Goal: Find specific page/section: Find specific page/section

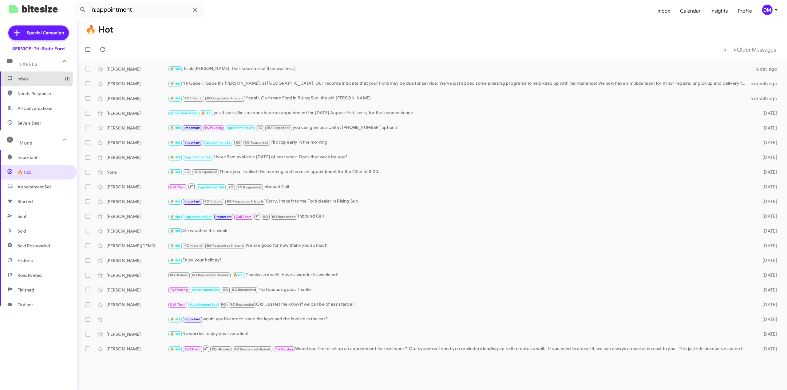
click at [26, 77] on span "Inbox (1)" at bounding box center [44, 79] width 52 height 6
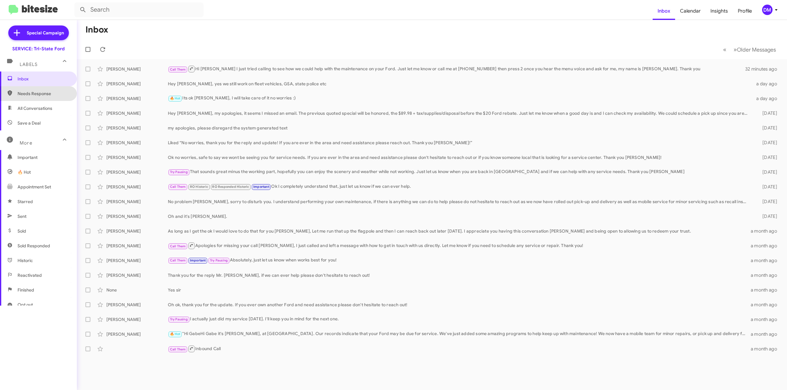
click at [39, 94] on span "Needs Response" at bounding box center [44, 94] width 52 height 6
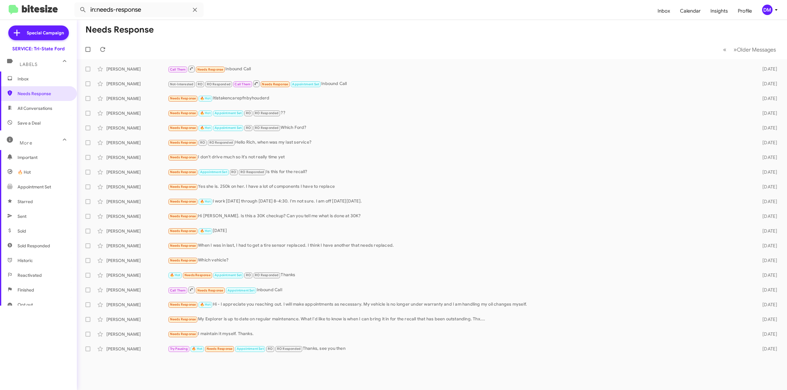
click at [38, 112] on span "All Conversations" at bounding box center [38, 108] width 77 height 15
type input "in:all-conversations"
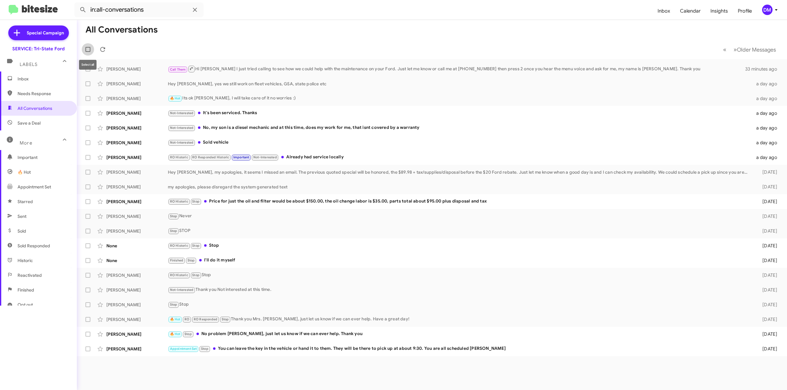
click at [88, 52] on span at bounding box center [87, 49] width 5 height 5
click at [88, 52] on input "checkbox" at bounding box center [88, 52] width 0 height 0
checkbox input "true"
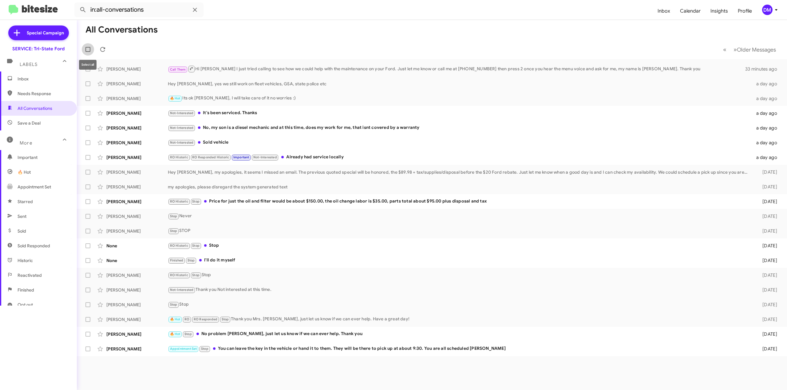
checkbox input "true"
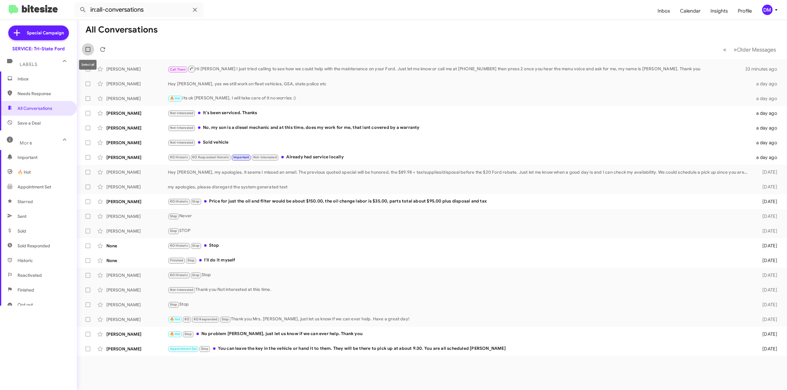
checkbox input "true"
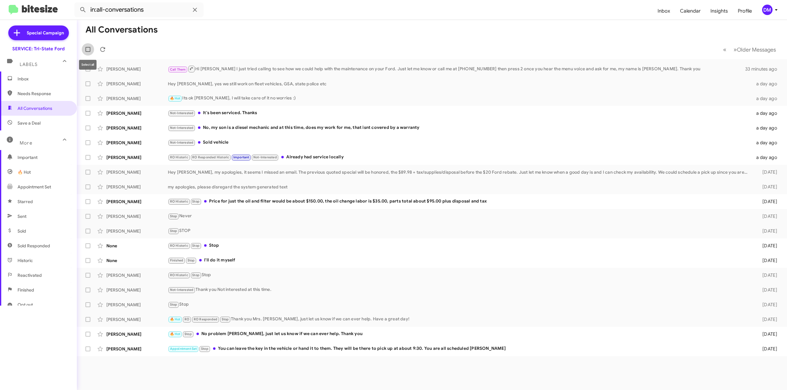
checkbox input "true"
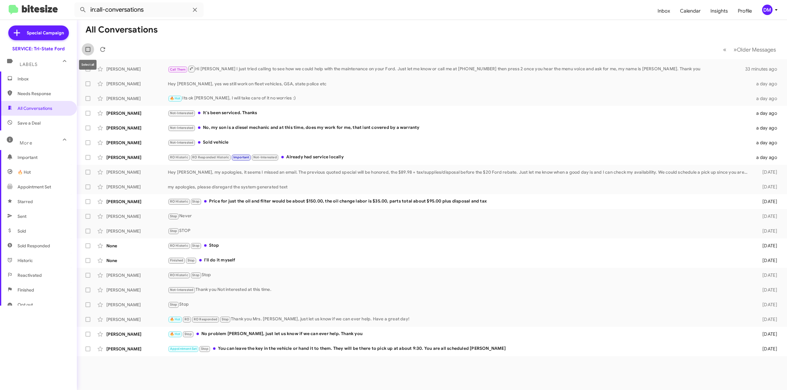
checkbox input "true"
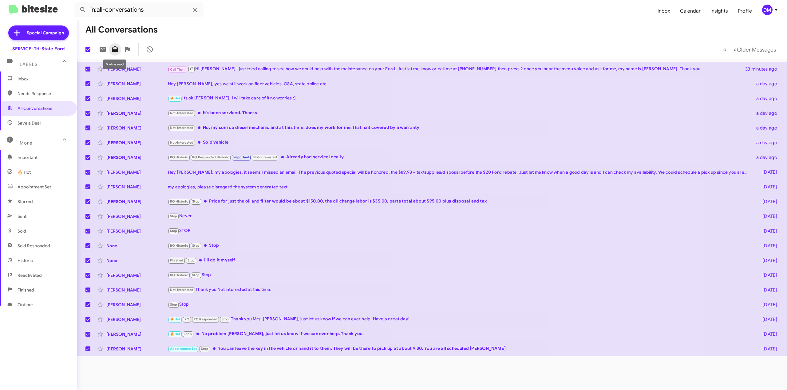
click at [113, 51] on icon at bounding box center [115, 49] width 6 height 6
click at [170, 56] on mat-toolbar-row "20 « Previous » Next Older Messages" at bounding box center [432, 50] width 710 height 20
click at [87, 50] on span at bounding box center [87, 49] width 5 height 5
click at [88, 52] on input "checkbox" at bounding box center [88, 52] width 0 height 0
checkbox input "false"
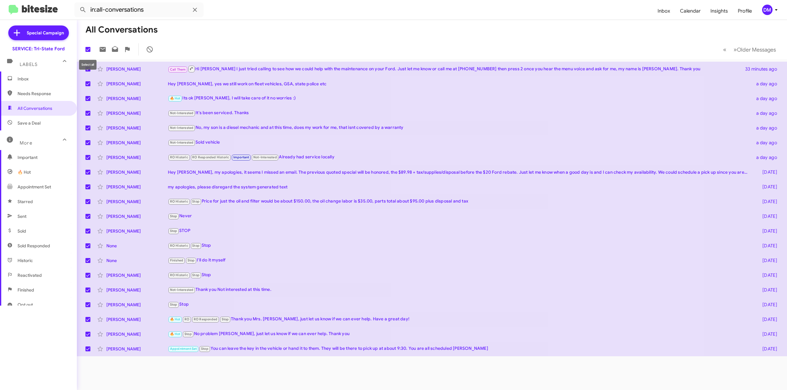
checkbox input "false"
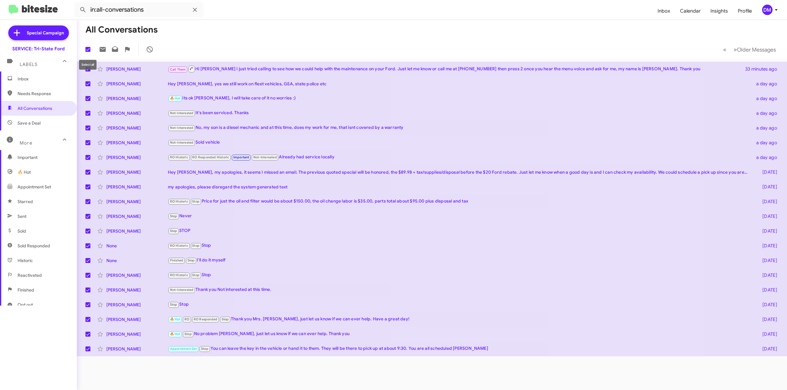
checkbox input "false"
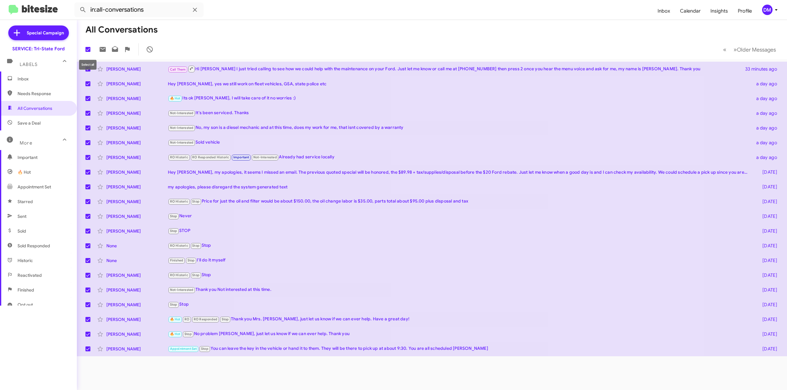
checkbox input "false"
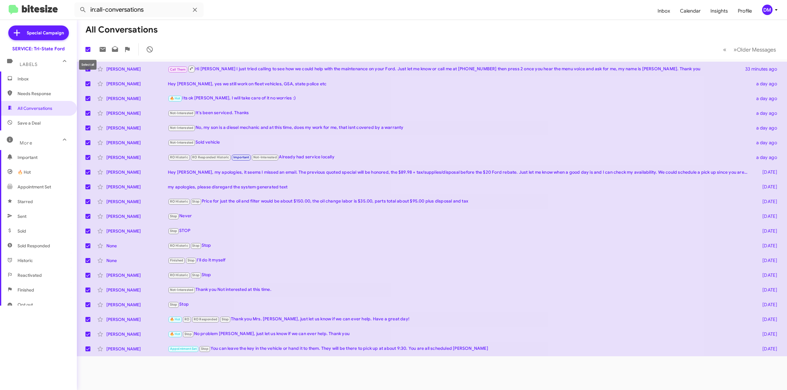
checkbox input "false"
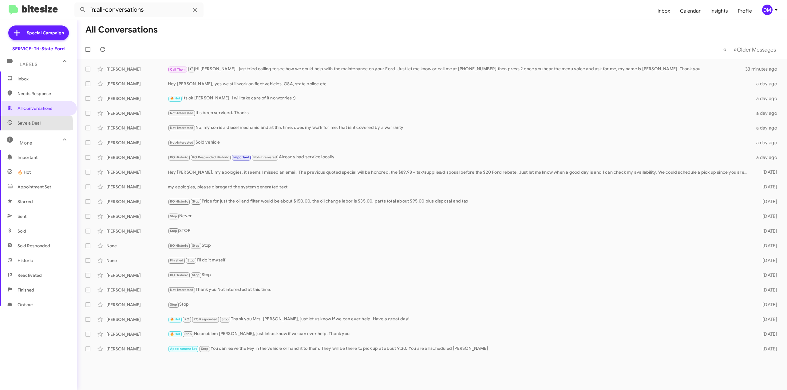
click at [28, 125] on span "Save a Deal" at bounding box center [29, 123] width 23 height 6
type input "in:not-interested"
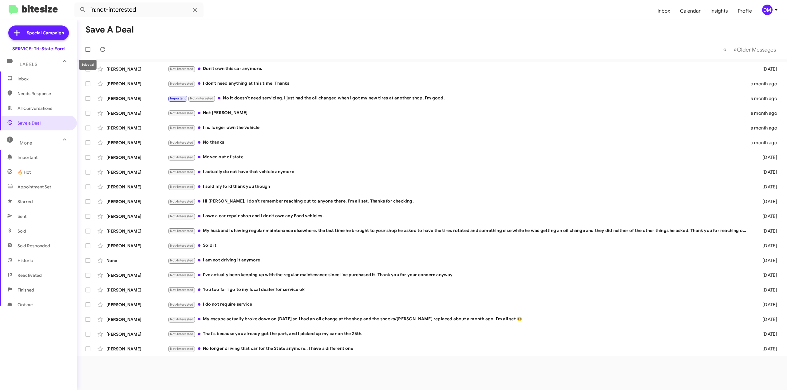
click at [87, 50] on span at bounding box center [87, 49] width 5 height 5
click at [88, 52] on input "checkbox" at bounding box center [88, 52] width 0 height 0
checkbox input "true"
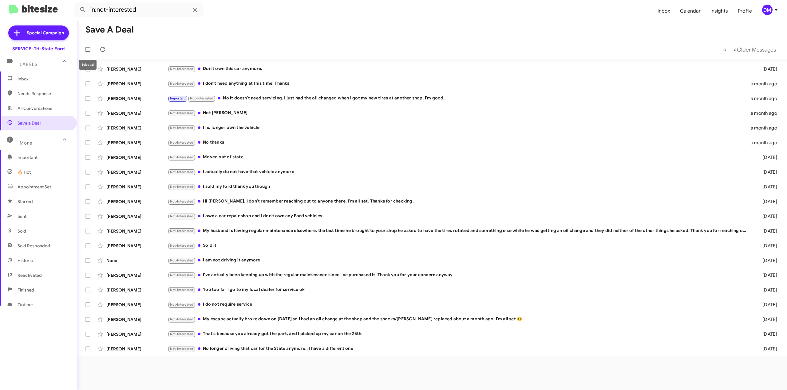
checkbox input "true"
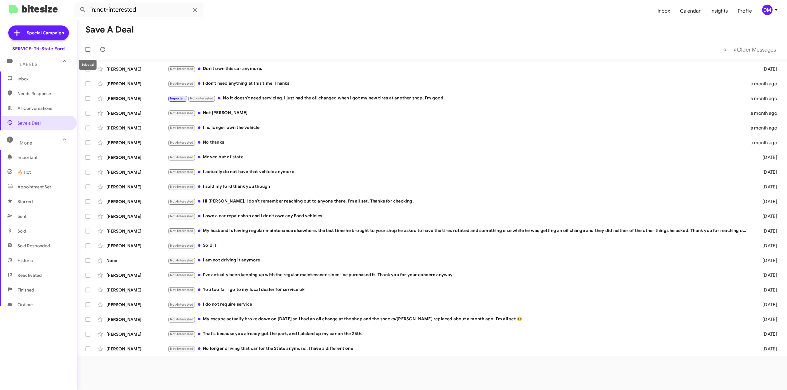
checkbox input "true"
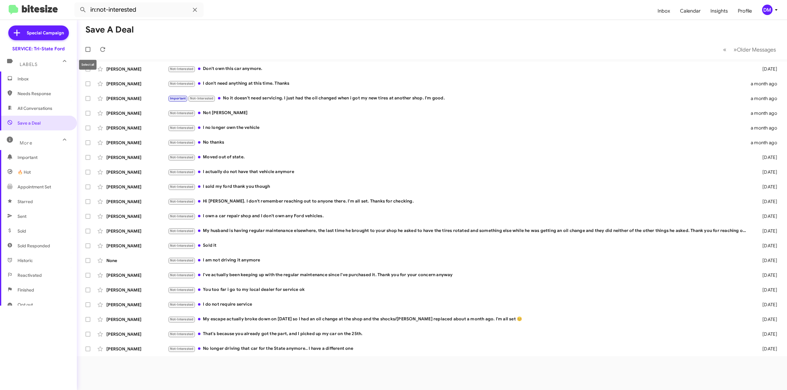
checkbox input "true"
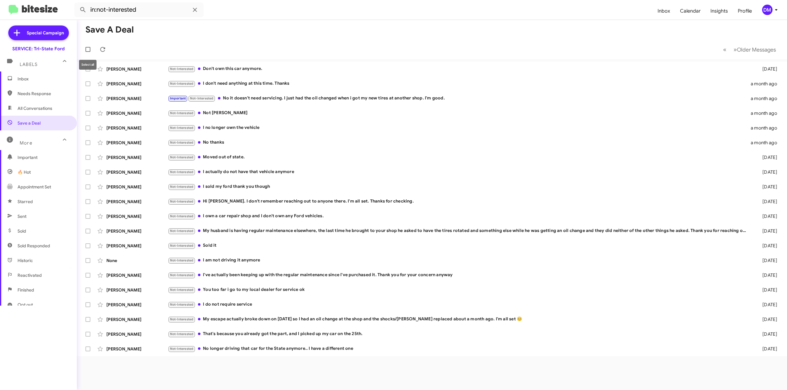
checkbox input "true"
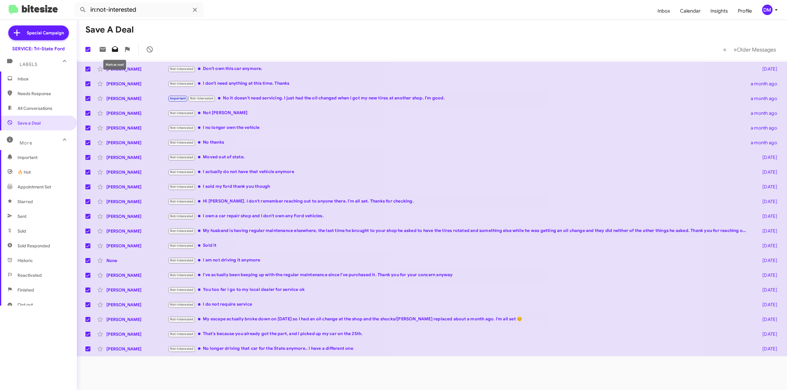
click at [113, 49] on icon at bounding box center [115, 49] width 6 height 6
click at [87, 51] on span at bounding box center [87, 49] width 5 height 5
click at [88, 52] on input "checkbox" at bounding box center [88, 52] width 0 height 0
checkbox input "false"
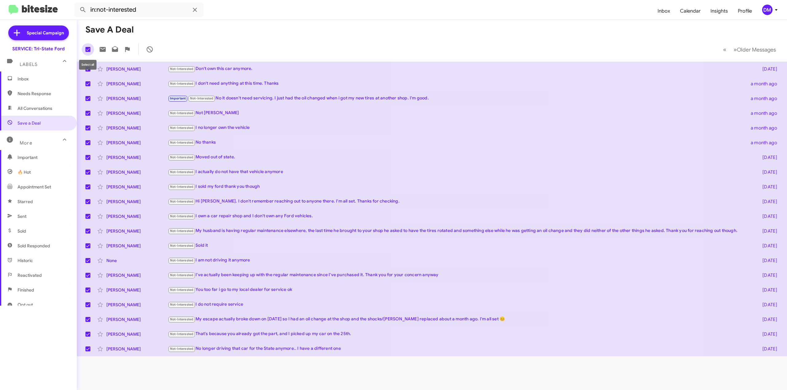
checkbox input "false"
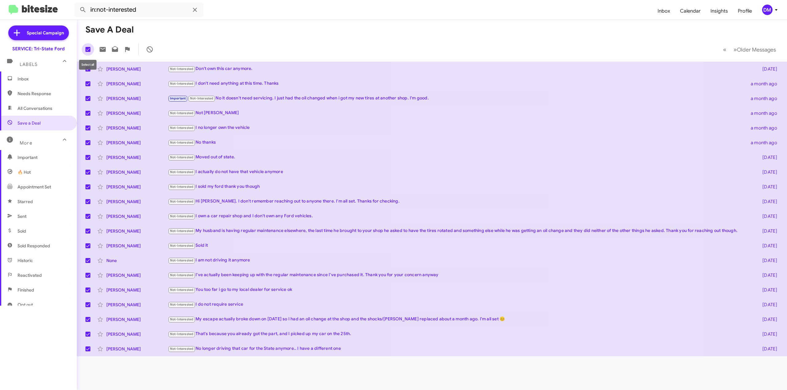
checkbox input "false"
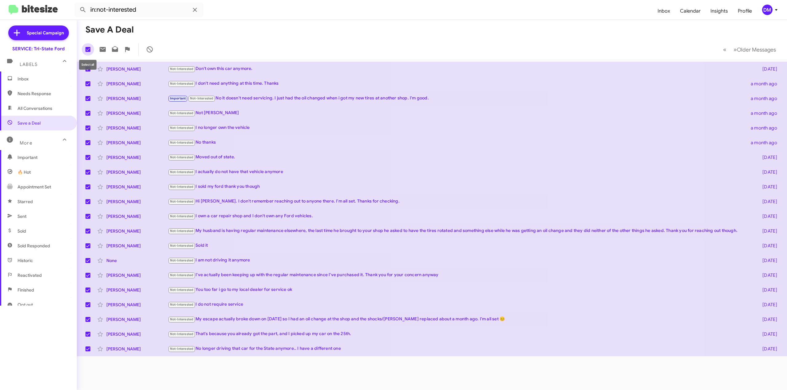
checkbox input "false"
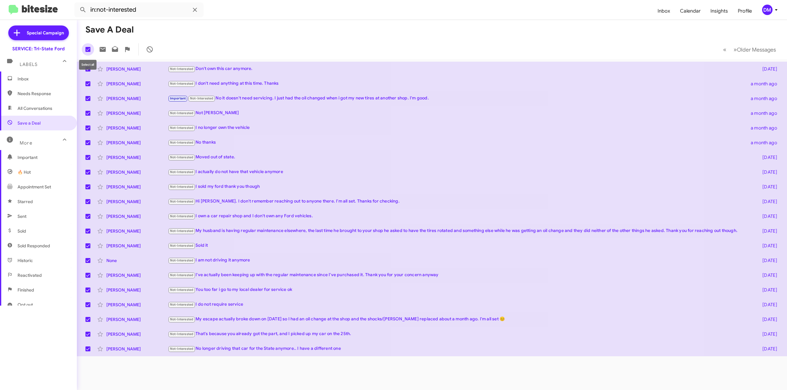
checkbox input "false"
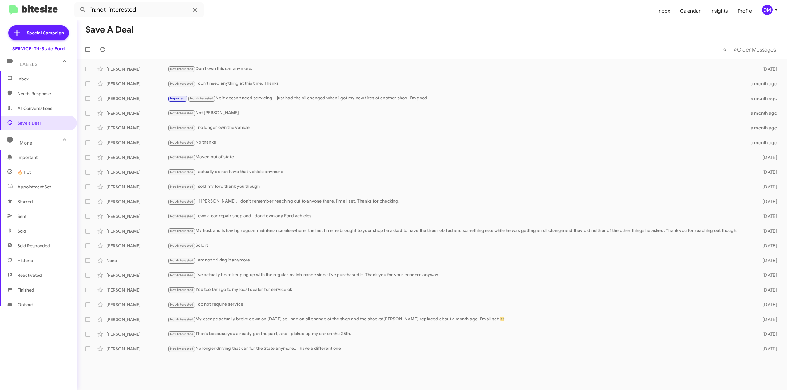
click at [23, 144] on span "More" at bounding box center [26, 143] width 13 height 6
click at [23, 144] on mat-expansion-panel-header "More" at bounding box center [38, 138] width 77 height 15
click at [25, 159] on span "Important" at bounding box center [44, 158] width 52 height 6
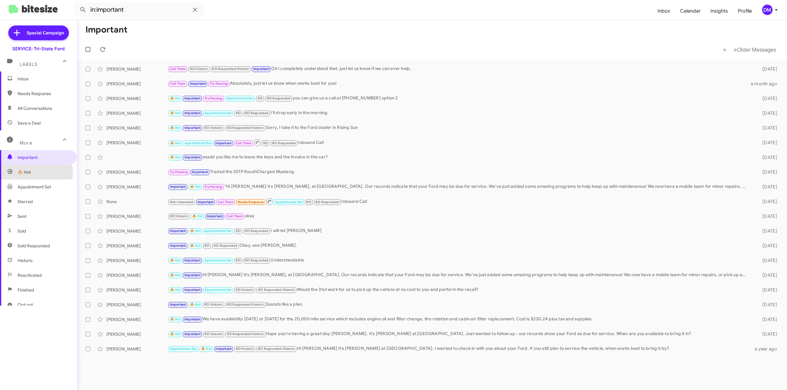
click at [26, 173] on span "🔥 Hot" at bounding box center [24, 172] width 13 height 6
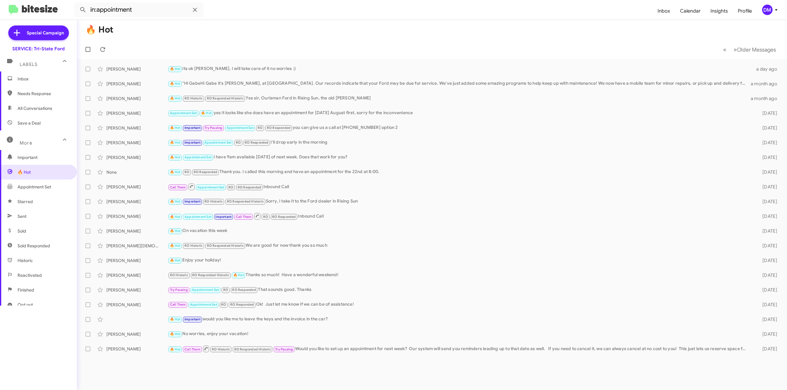
click at [29, 188] on span "Appointment Set" at bounding box center [34, 187] width 33 height 6
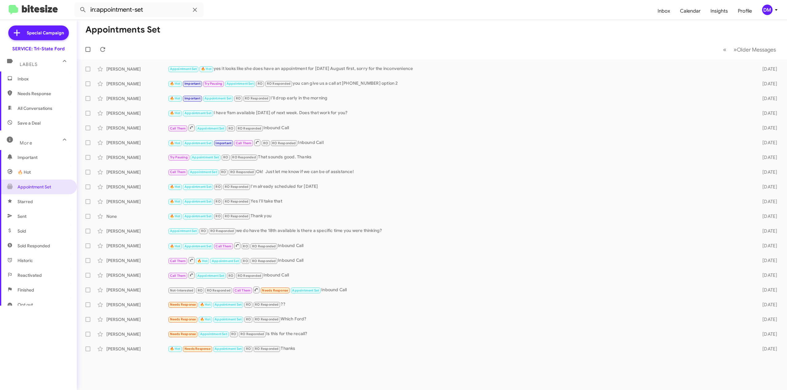
click at [23, 199] on span "Starred" at bounding box center [25, 202] width 15 height 6
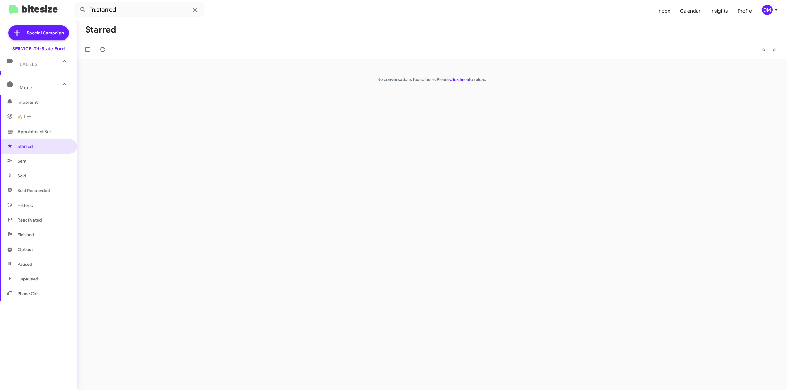
scroll to position [56, 0]
click at [25, 174] on span "Sold" at bounding box center [22, 176] width 9 height 6
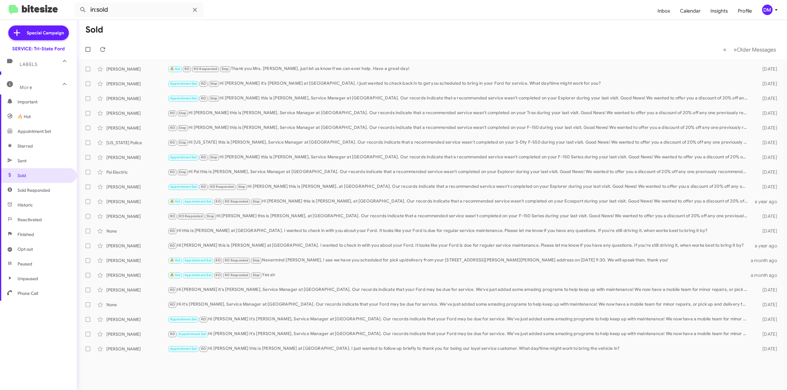
click at [25, 190] on span "Sold Responded" at bounding box center [34, 190] width 33 height 6
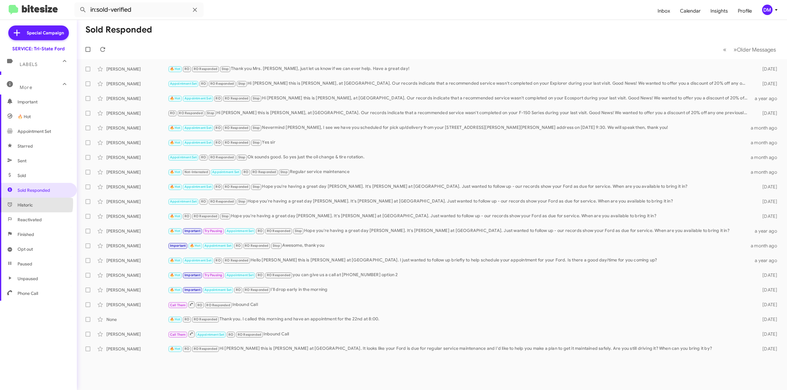
click at [23, 203] on span "Historic" at bounding box center [25, 205] width 15 height 6
type input "in:historic"
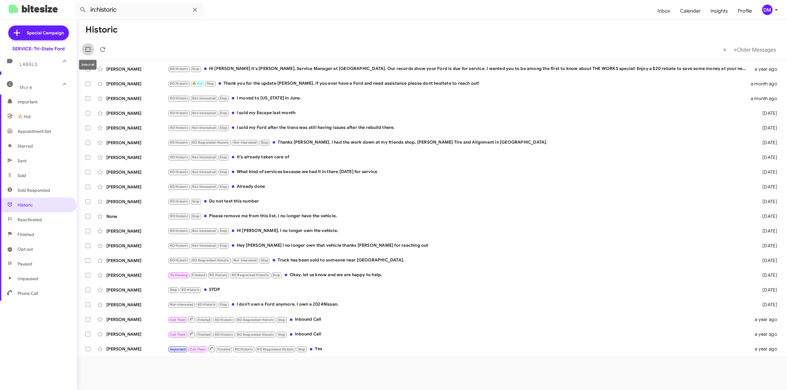
click at [87, 51] on span at bounding box center [87, 49] width 5 height 5
click at [88, 52] on input "checkbox" at bounding box center [88, 52] width 0 height 0
checkbox input "true"
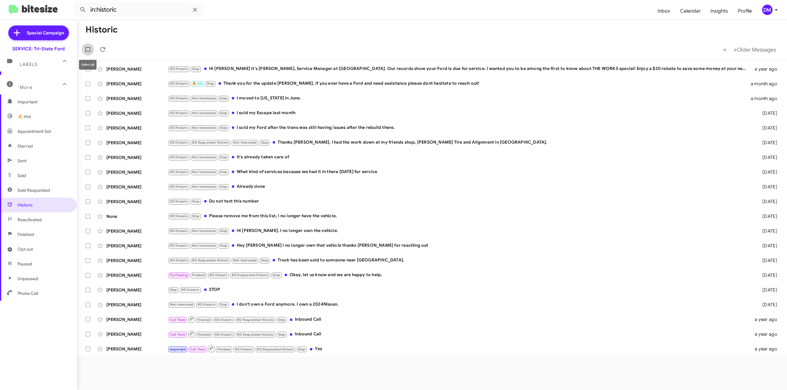
checkbox input "true"
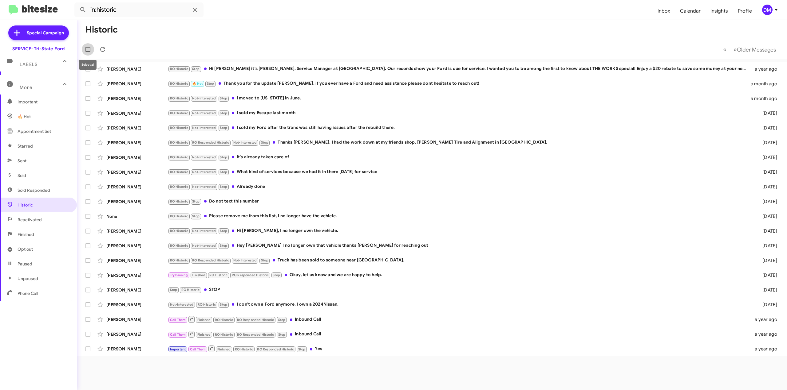
checkbox input "true"
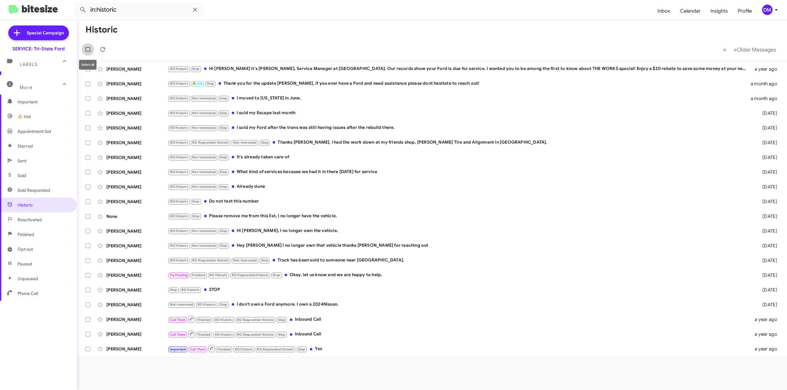
checkbox input "true"
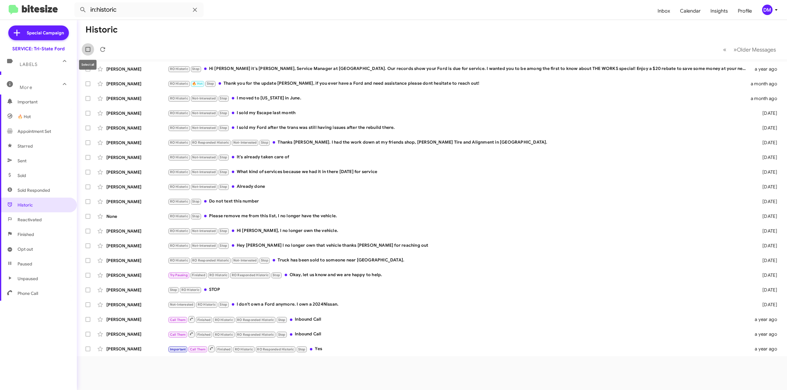
checkbox input "true"
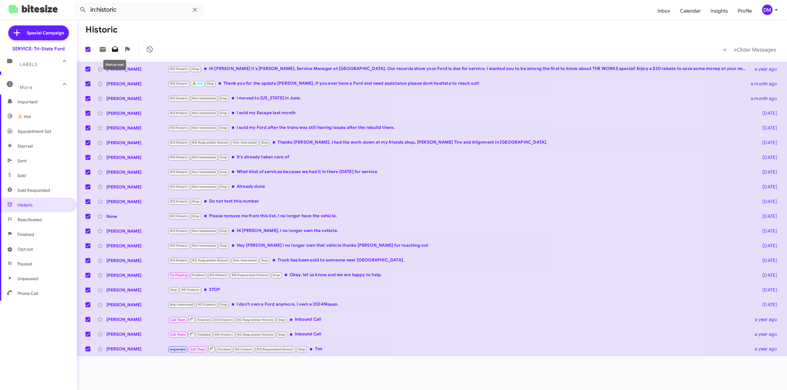
click at [114, 50] on icon at bounding box center [115, 49] width 6 height 6
click at [89, 49] on span at bounding box center [87, 49] width 5 height 5
click at [88, 52] on input "checkbox" at bounding box center [88, 52] width 0 height 0
checkbox input "false"
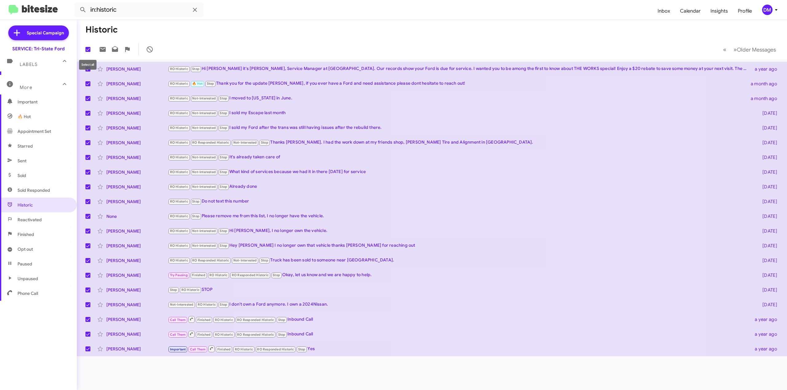
checkbox input "false"
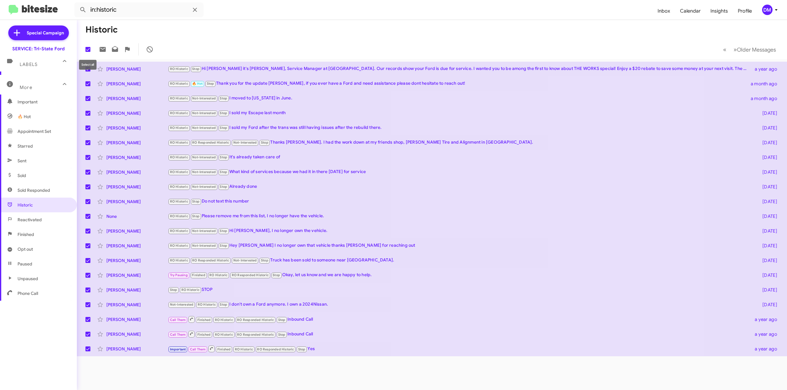
checkbox input "false"
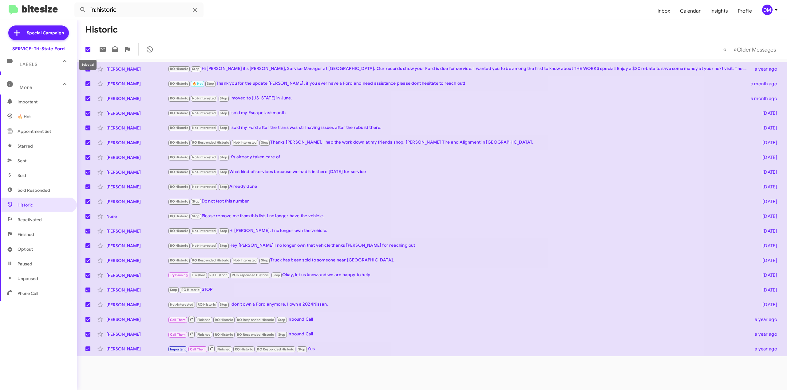
checkbox input "false"
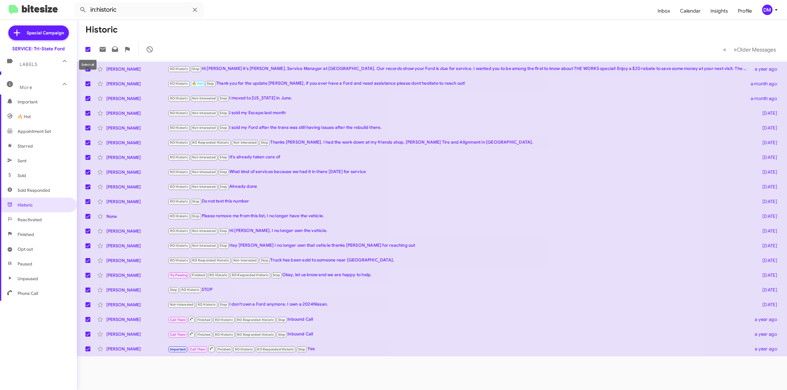
checkbox input "false"
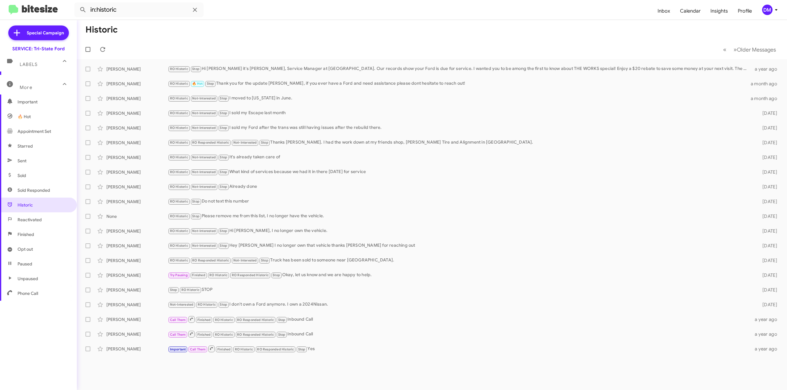
click at [29, 218] on span "Reactivated" at bounding box center [30, 220] width 24 height 6
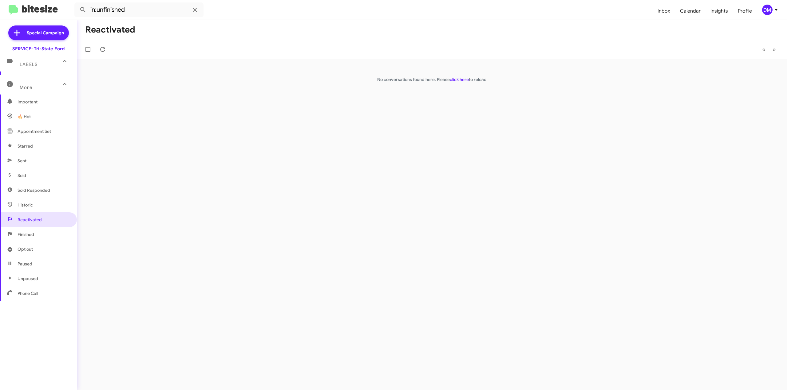
click at [27, 233] on span "Finished" at bounding box center [26, 235] width 17 height 6
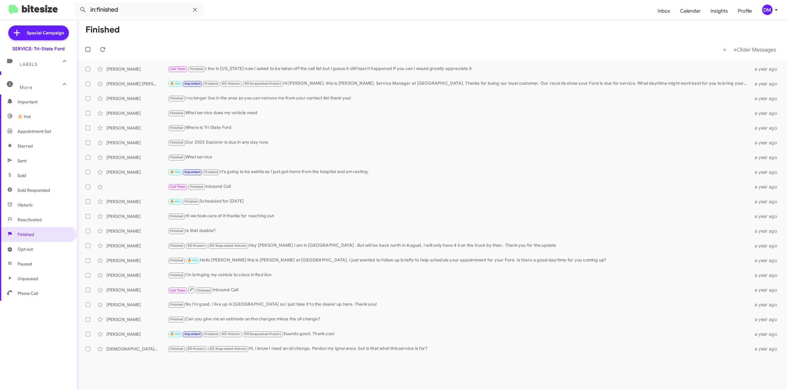
click at [27, 252] on span "Opt out" at bounding box center [25, 249] width 15 height 6
type input "in:opt-out"
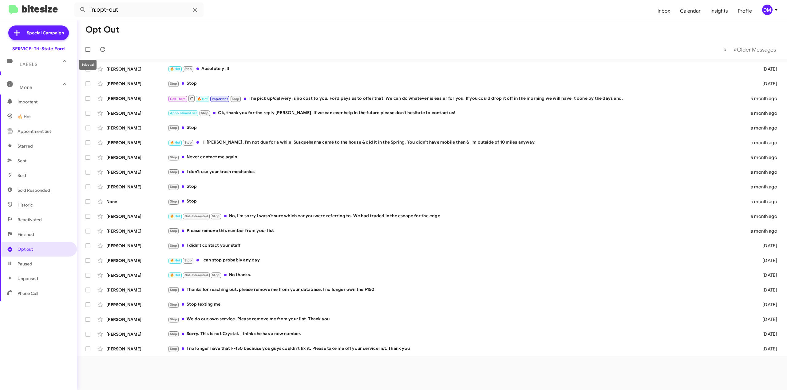
click at [88, 48] on span at bounding box center [87, 49] width 5 height 5
click at [88, 52] on input "checkbox" at bounding box center [88, 52] width 0 height 0
checkbox input "true"
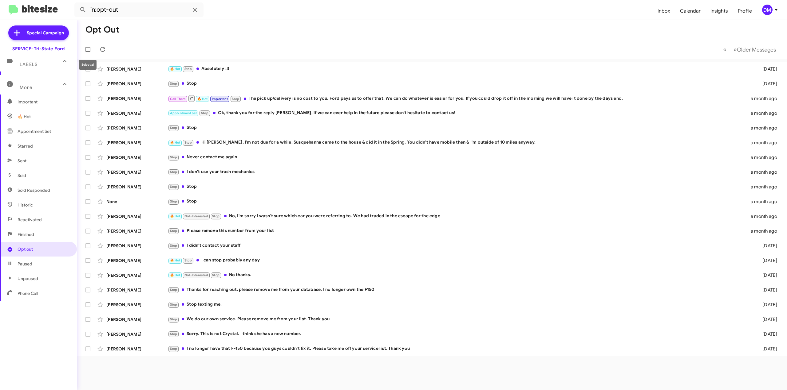
checkbox input "true"
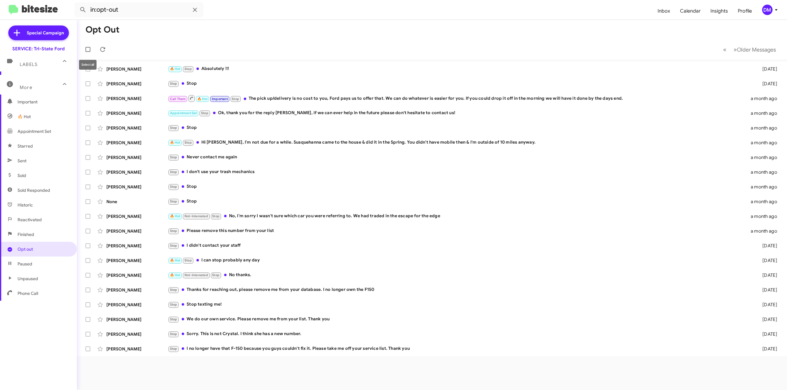
checkbox input "true"
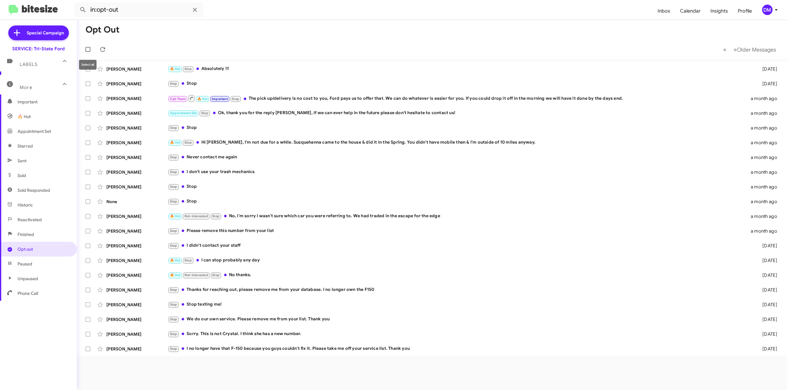
checkbox input "true"
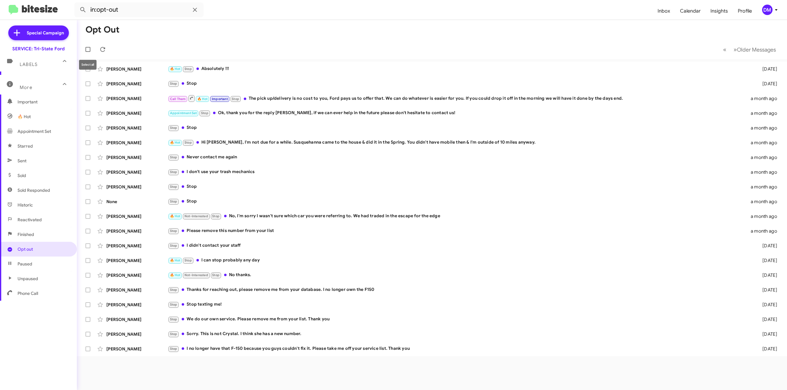
checkbox input "true"
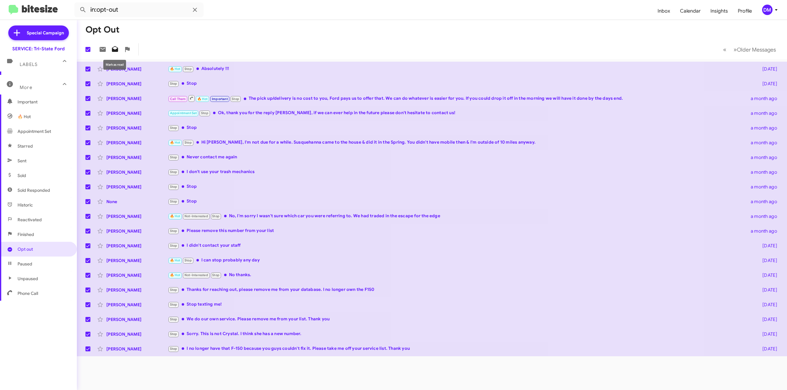
click at [117, 49] on icon at bounding box center [115, 49] width 6 height 6
click at [88, 49] on span at bounding box center [87, 49] width 5 height 5
click at [88, 52] on input "checkbox" at bounding box center [88, 52] width 0 height 0
checkbox input "false"
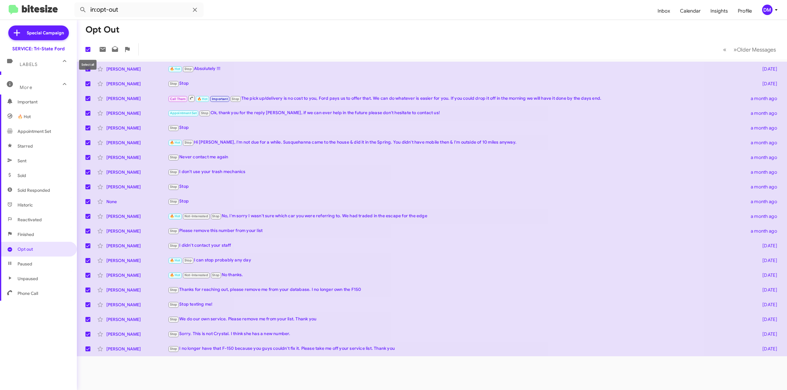
checkbox input "false"
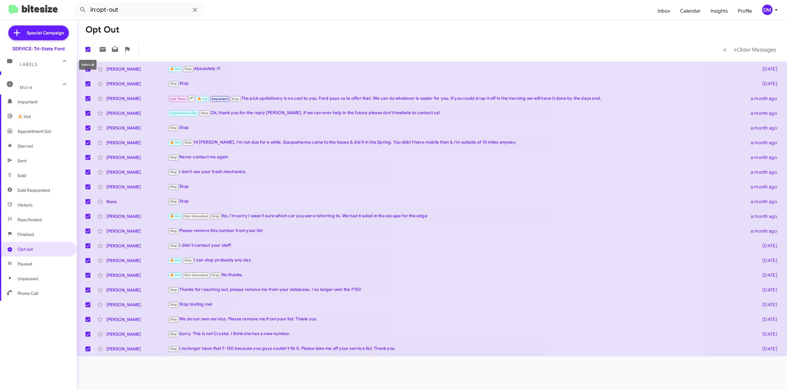
checkbox input "false"
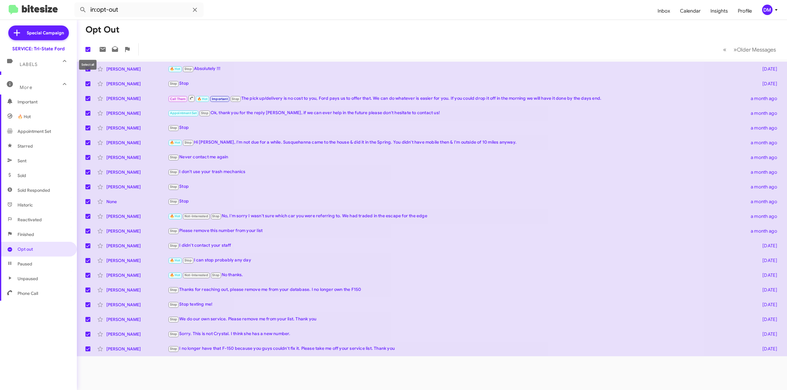
checkbox input "false"
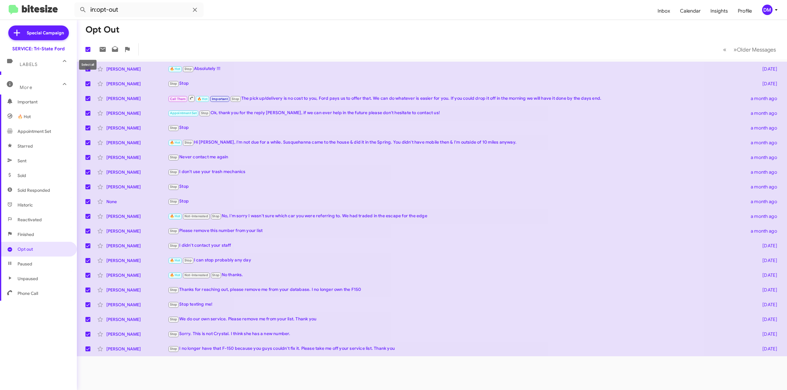
checkbox input "false"
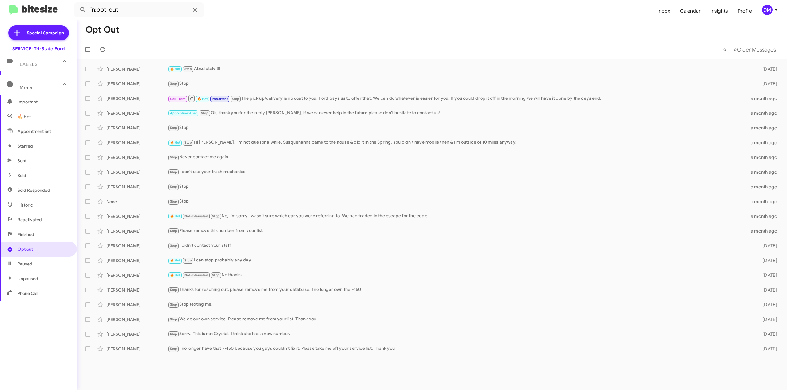
click at [30, 264] on span "Paused" at bounding box center [25, 264] width 15 height 6
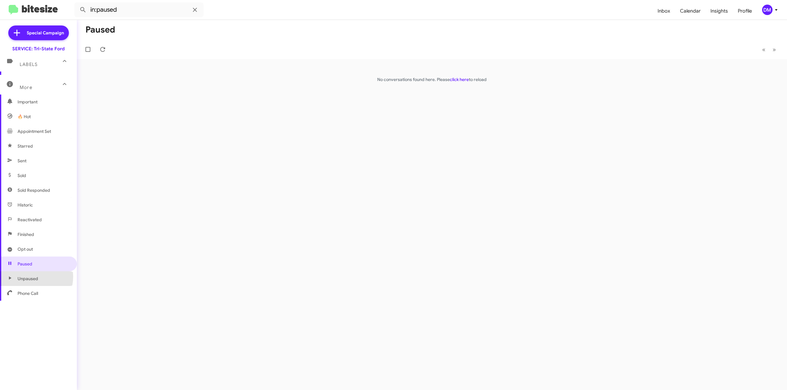
click at [27, 277] on span "Unpaused" at bounding box center [28, 279] width 21 height 6
click at [40, 292] on span "Phone Call" at bounding box center [38, 293] width 77 height 15
type input "in:phone-call"
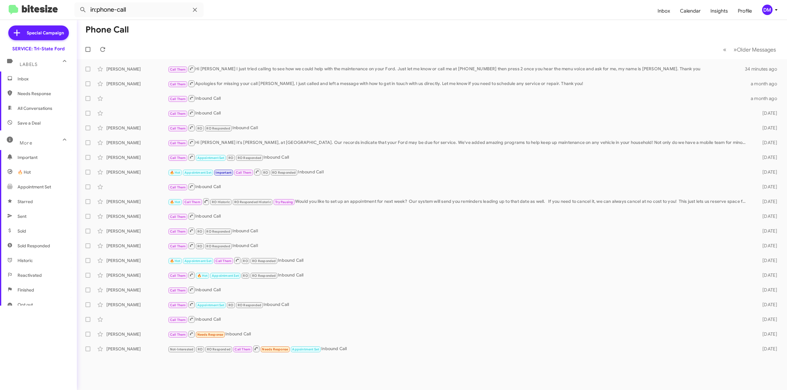
click at [22, 79] on span "Inbox" at bounding box center [44, 79] width 52 height 6
